Goal: Information Seeking & Learning: Learn about a topic

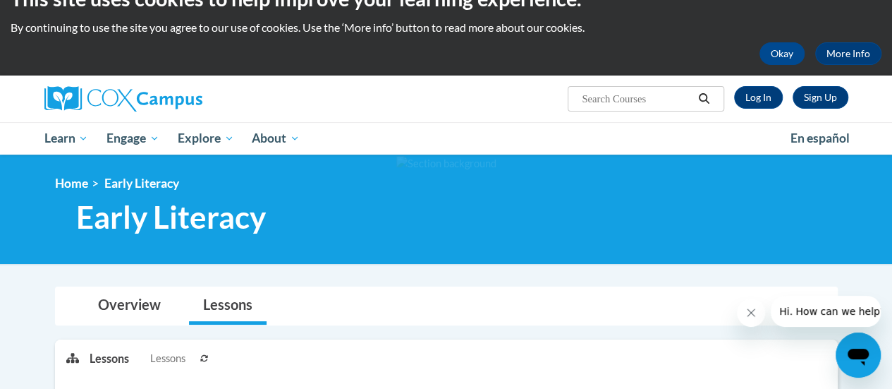
scroll to position [8, 0]
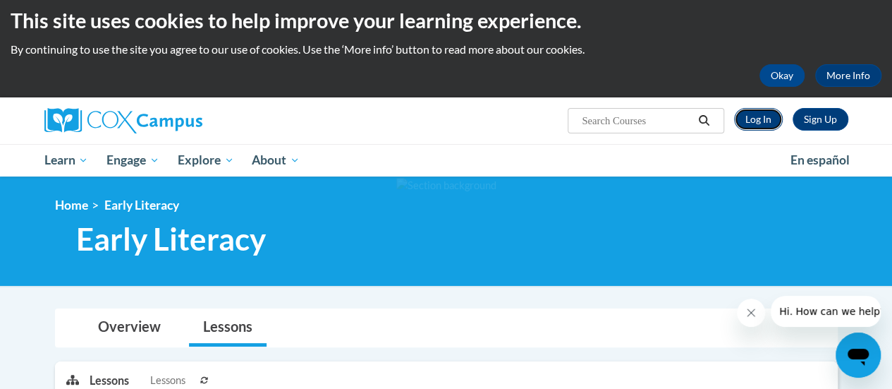
click at [763, 122] on link "Log In" at bounding box center [758, 119] width 49 height 23
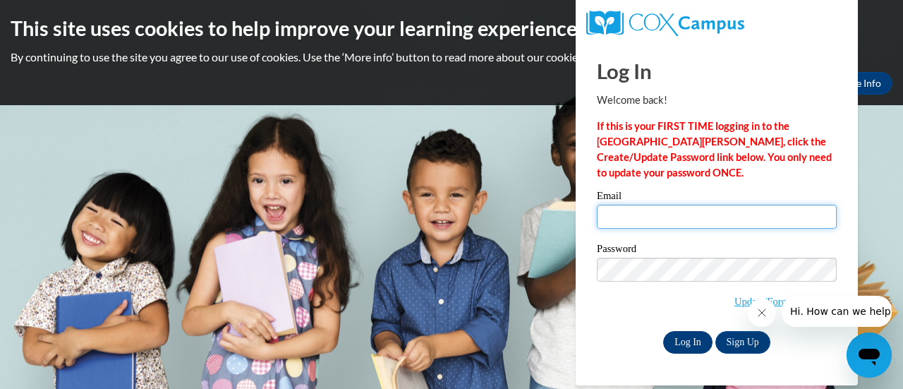
type input "laura.tsakonas@muskegonorway.org"
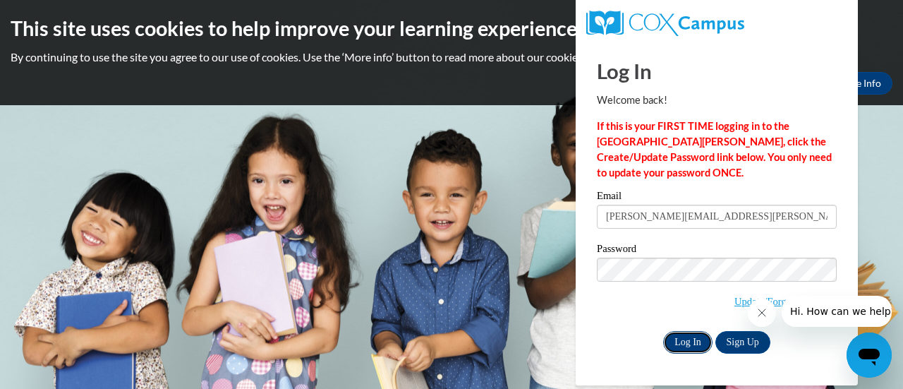
click at [690, 340] on input "Log In" at bounding box center [687, 342] width 49 height 23
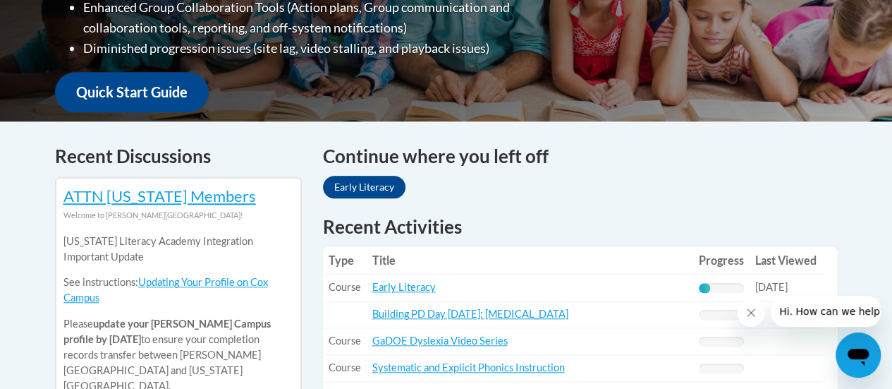
scroll to position [486, 0]
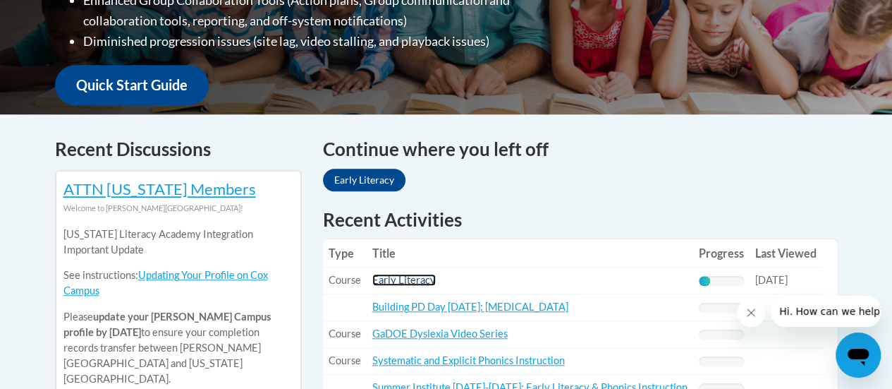
click at [413, 280] on link "Early Literacy" at bounding box center [404, 280] width 63 height 12
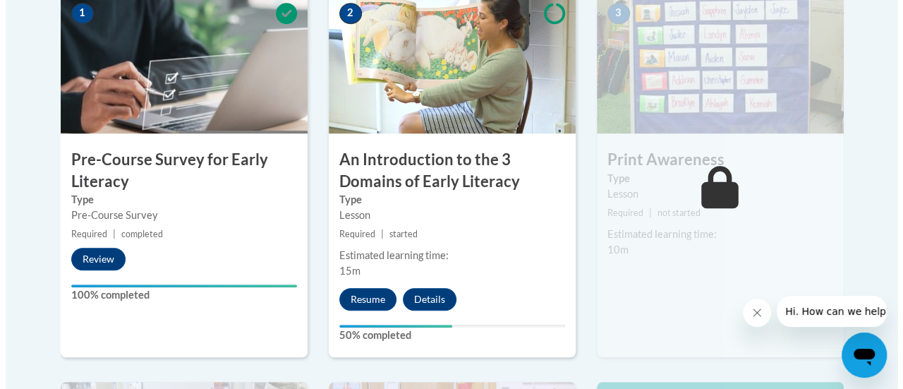
scroll to position [483, 0]
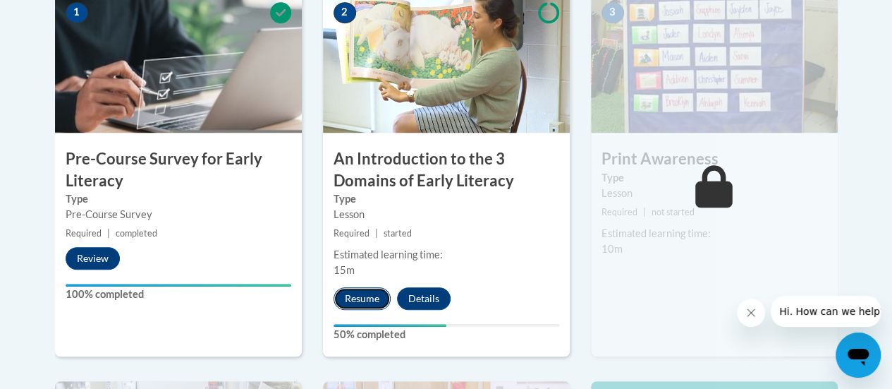
click at [380, 298] on button "Resume" at bounding box center [362, 298] width 57 height 23
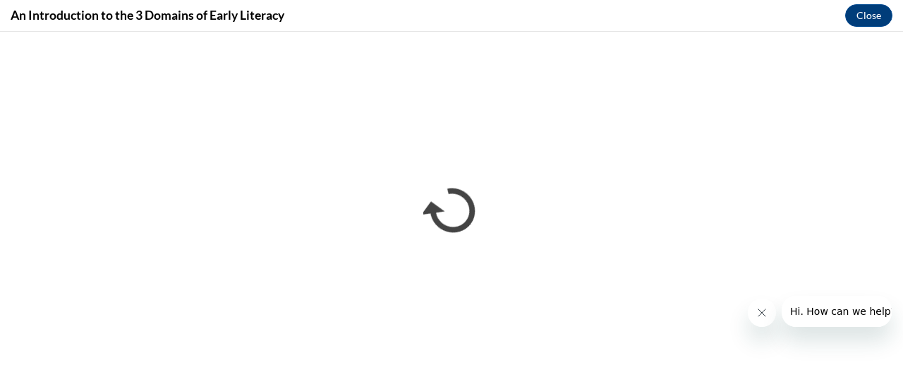
scroll to position [0, 0]
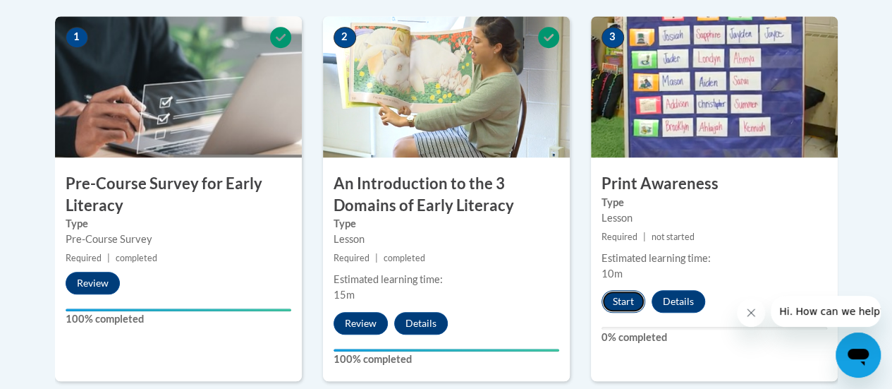
click at [617, 307] on button "Start" at bounding box center [624, 301] width 44 height 23
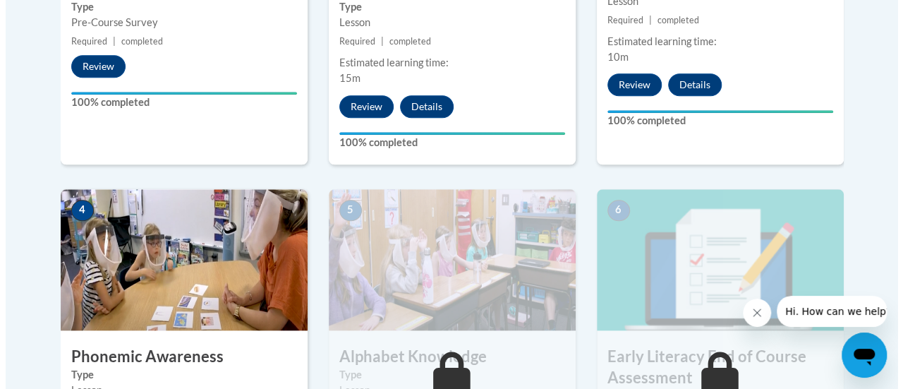
scroll to position [821, 0]
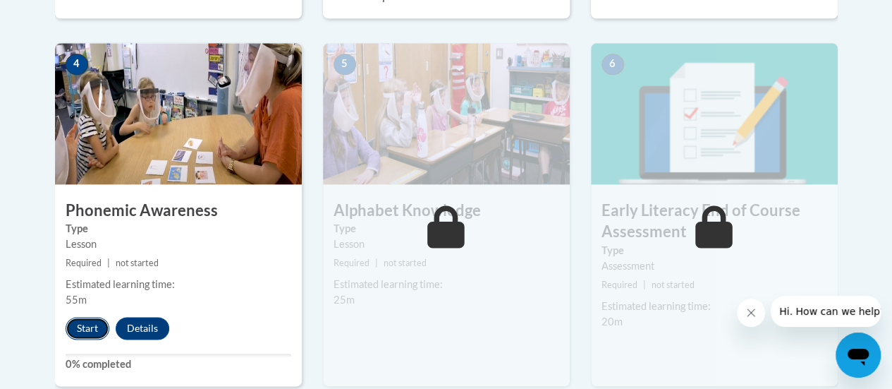
click at [69, 333] on button "Start" at bounding box center [88, 328] width 44 height 23
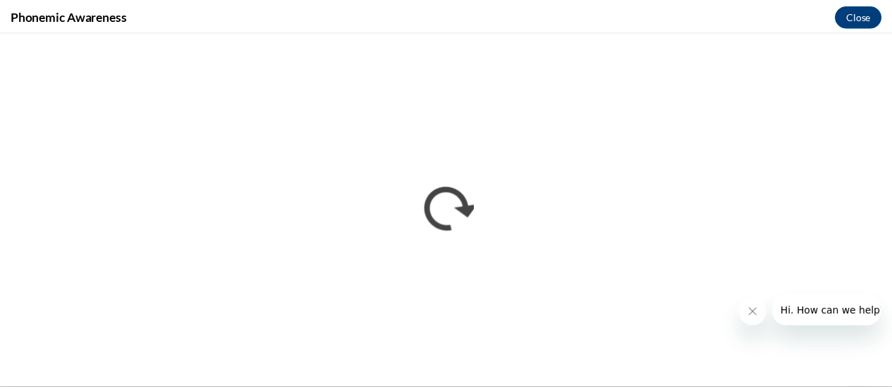
scroll to position [0, 0]
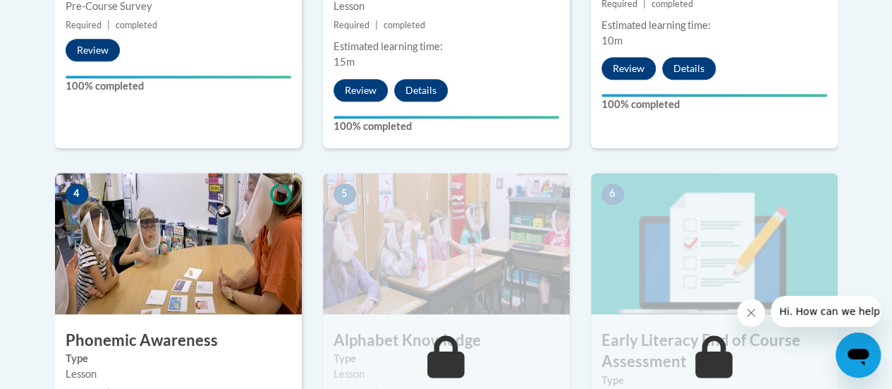
click at [205, 301] on img at bounding box center [178, 243] width 247 height 141
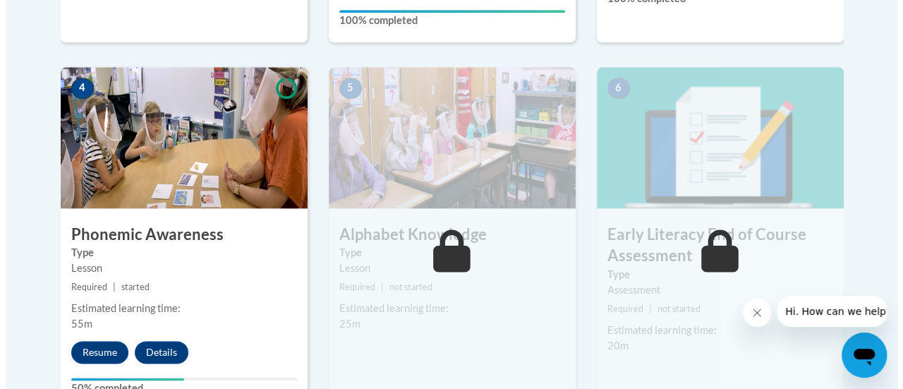
scroll to position [798, 0]
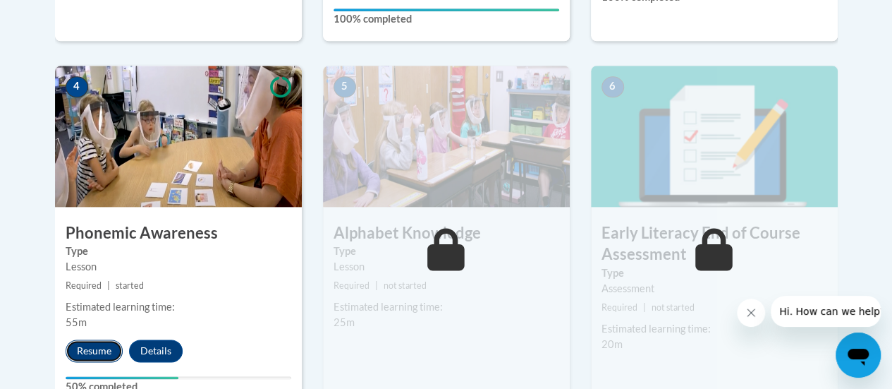
click at [99, 352] on button "Resume" at bounding box center [94, 350] width 57 height 23
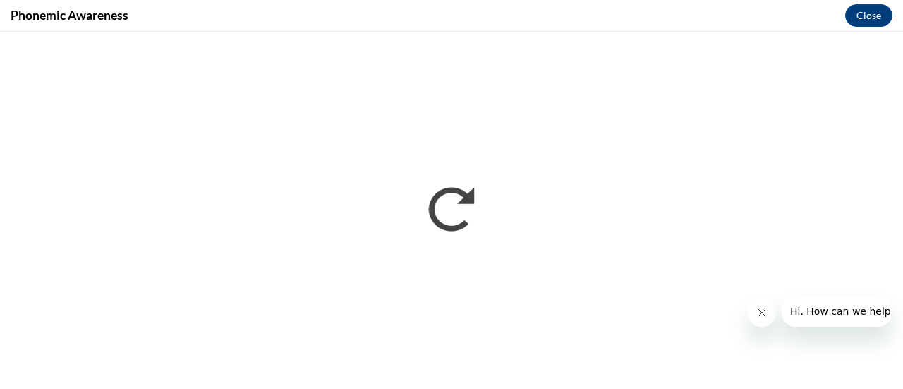
scroll to position [0, 0]
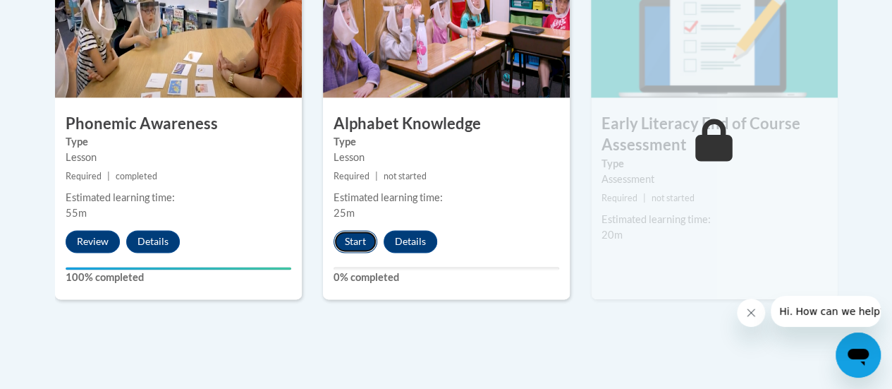
click at [363, 242] on button "Start" at bounding box center [356, 241] width 44 height 23
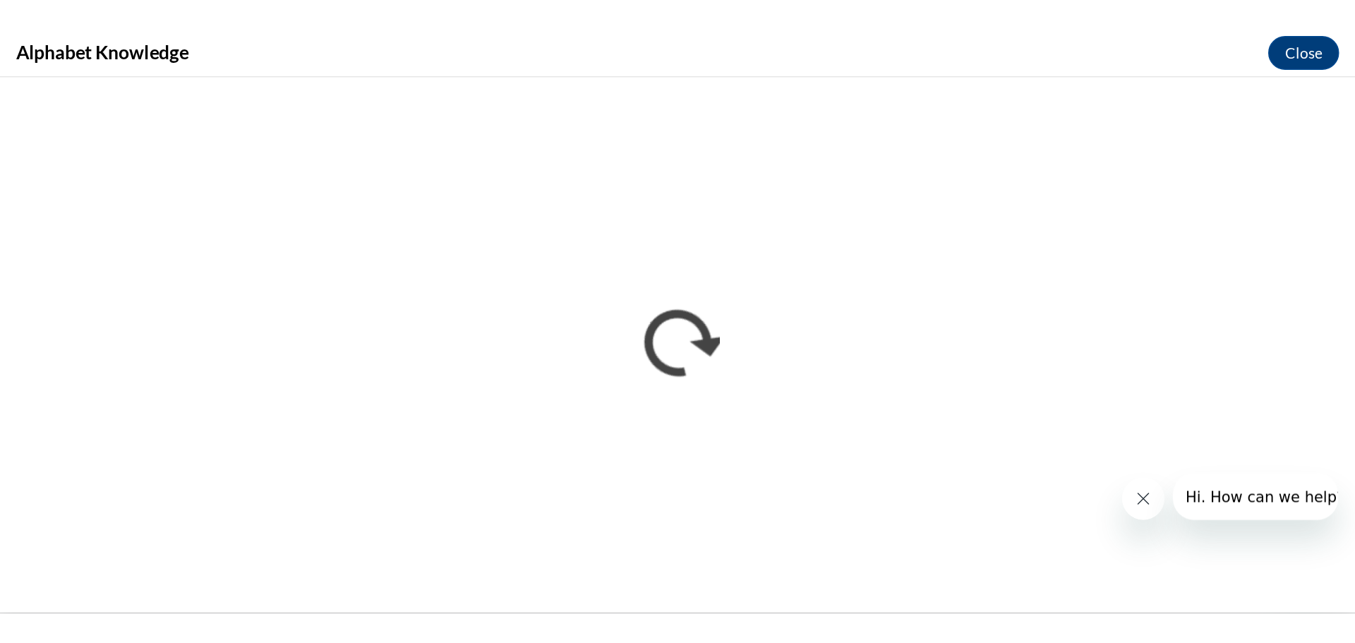
scroll to position [908, 0]
